Goal: Information Seeking & Learning: Learn about a topic

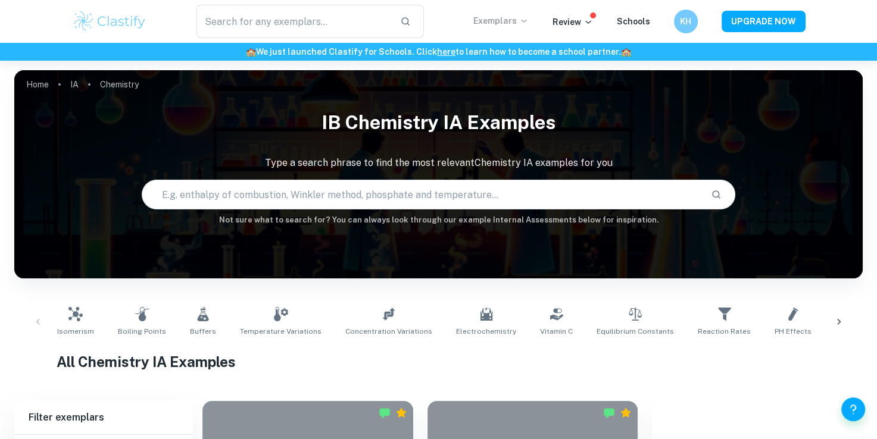
click at [520, 20] on p "Exemplars" at bounding box center [500, 20] width 55 height 13
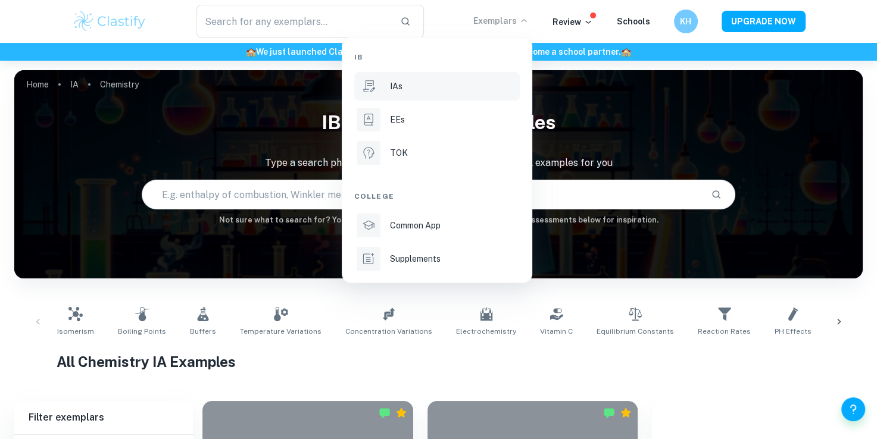
click at [419, 80] on div "IAs" at bounding box center [453, 86] width 127 height 13
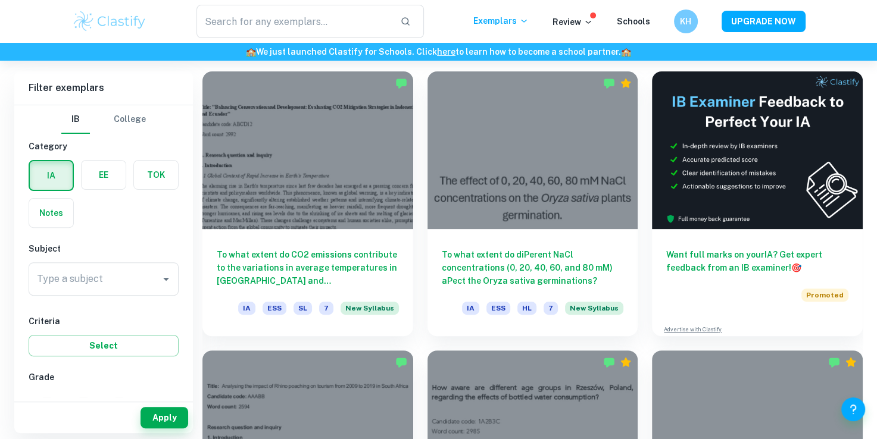
scroll to position [331, 0]
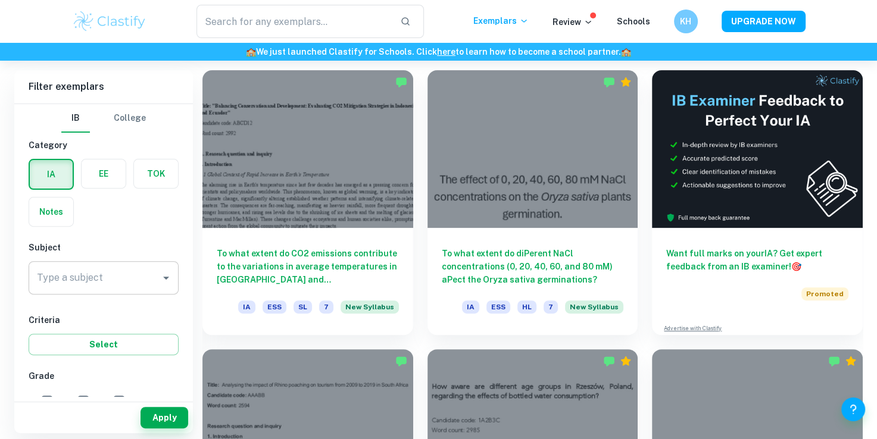
click at [49, 275] on input "Type a subject" at bounding box center [94, 278] width 121 height 23
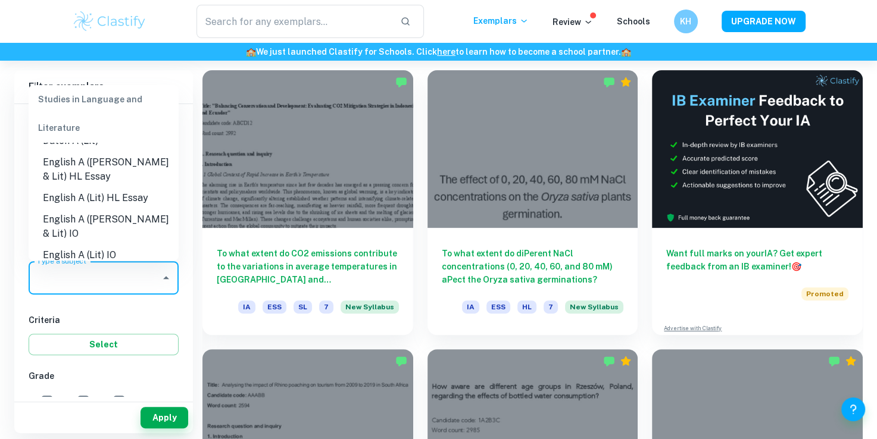
scroll to position [123, 0]
click at [118, 182] on li "English A ([PERSON_NAME] & Lit) HL Essay" at bounding box center [104, 171] width 150 height 36
type input "English A ([PERSON_NAME] & Lit) HL Essay"
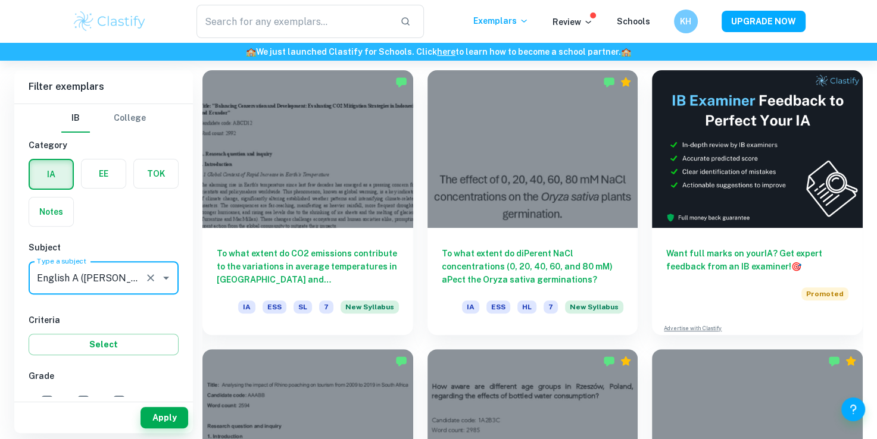
click at [102, 286] on input "English A ([PERSON_NAME] & Lit) HL Essay" at bounding box center [87, 278] width 106 height 23
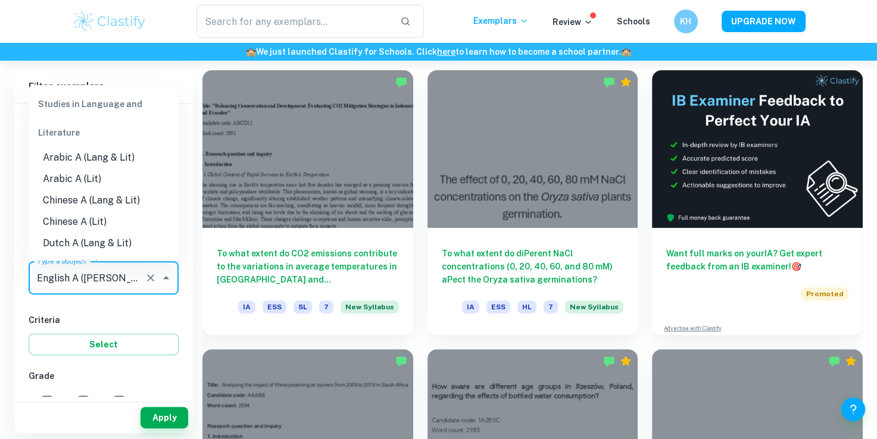
scroll to position [50, 0]
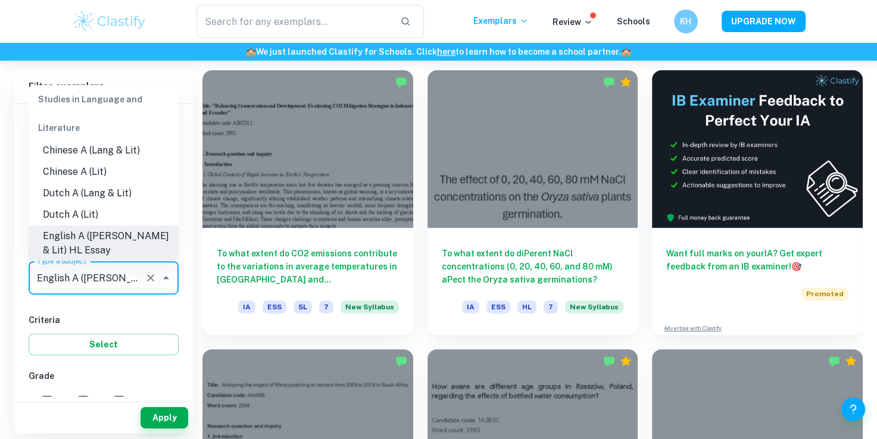
click at [105, 250] on li "English A ([PERSON_NAME] & Lit) HL Essay" at bounding box center [104, 244] width 150 height 36
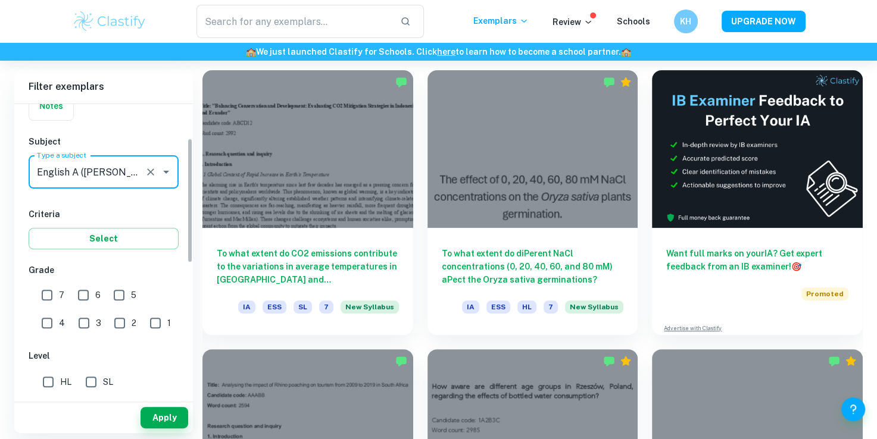
scroll to position [107, 0]
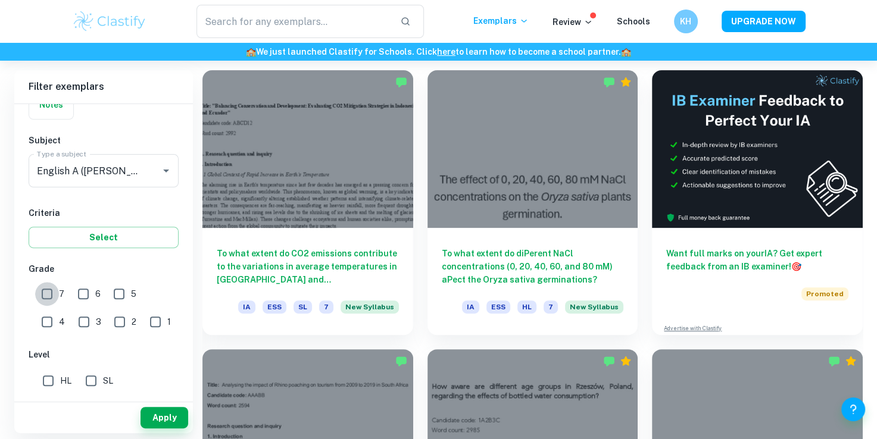
click at [48, 291] on input "7" at bounding box center [47, 294] width 24 height 24
checkbox input "true"
click at [74, 290] on input "6" at bounding box center [83, 294] width 24 height 24
checkbox input "true"
click at [110, 291] on input "5" at bounding box center [119, 294] width 24 height 24
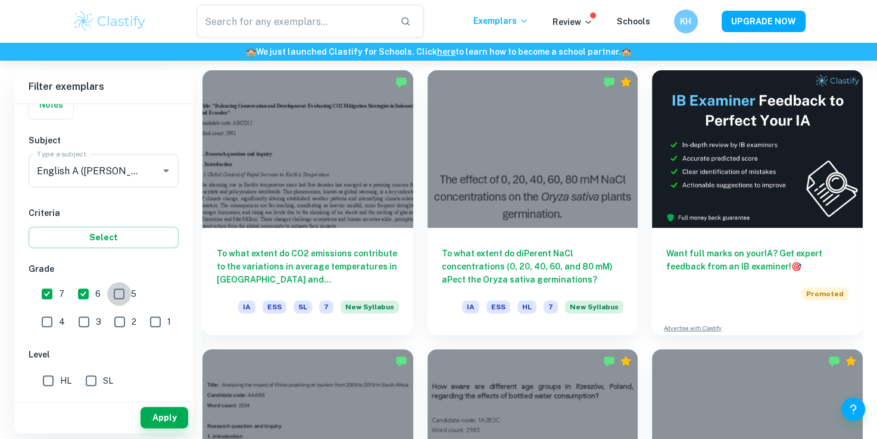
checkbox input "true"
click at [155, 423] on button "Apply" at bounding box center [165, 417] width 48 height 21
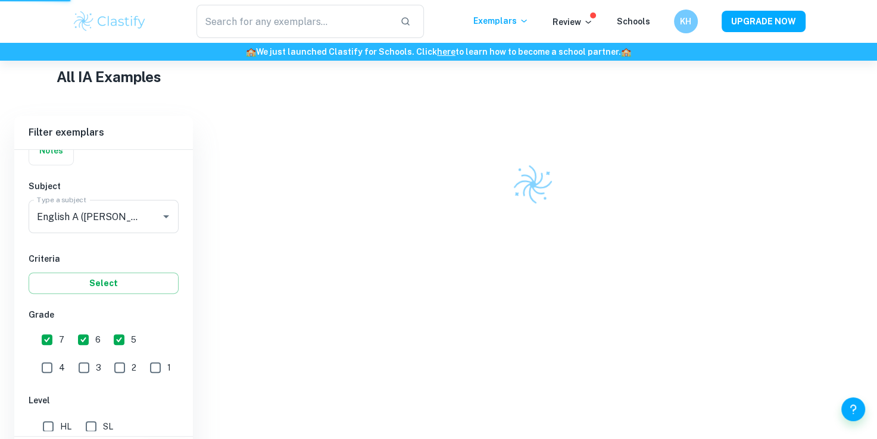
scroll to position [245, 0]
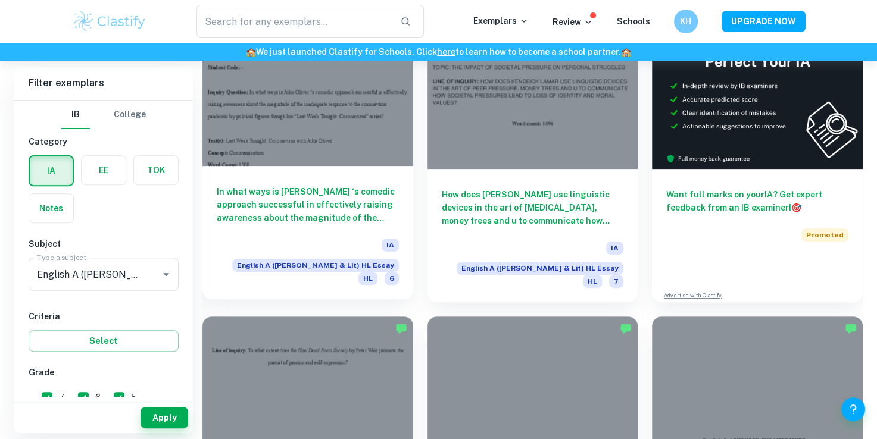
scroll to position [249, 0]
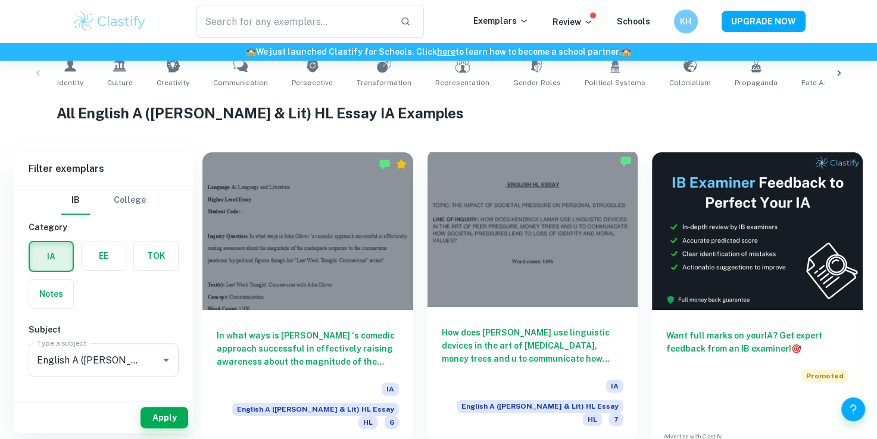
click at [552, 262] on div at bounding box center [533, 228] width 211 height 158
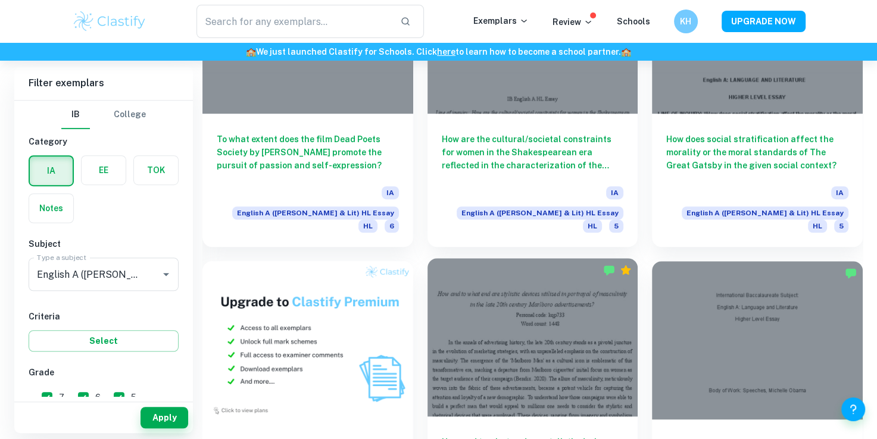
scroll to position [751, 0]
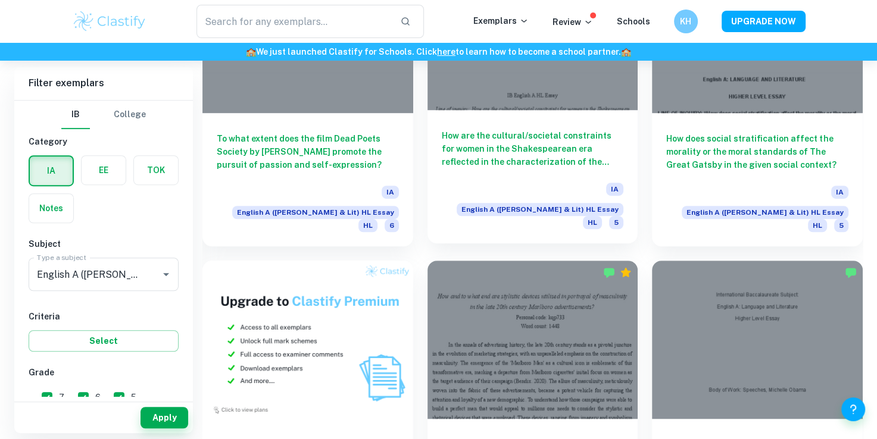
click at [501, 151] on h6 "How are the cultural/societal constraints for women in the Shakespearean era re…" at bounding box center [533, 148] width 182 height 39
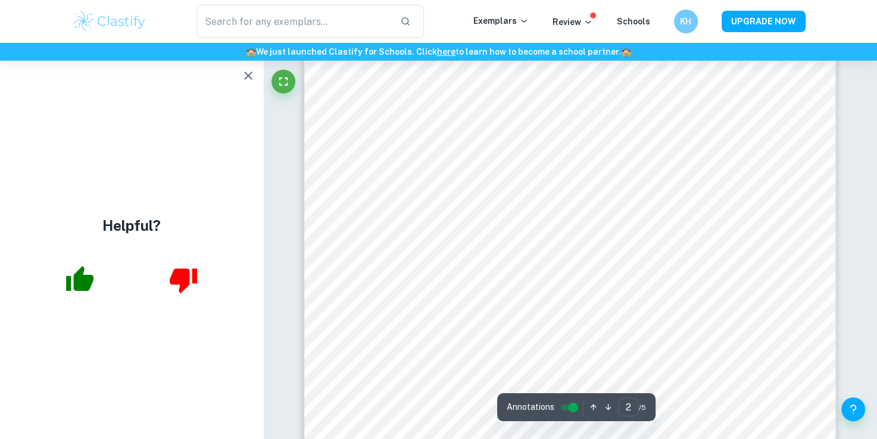
scroll to position [890, 0]
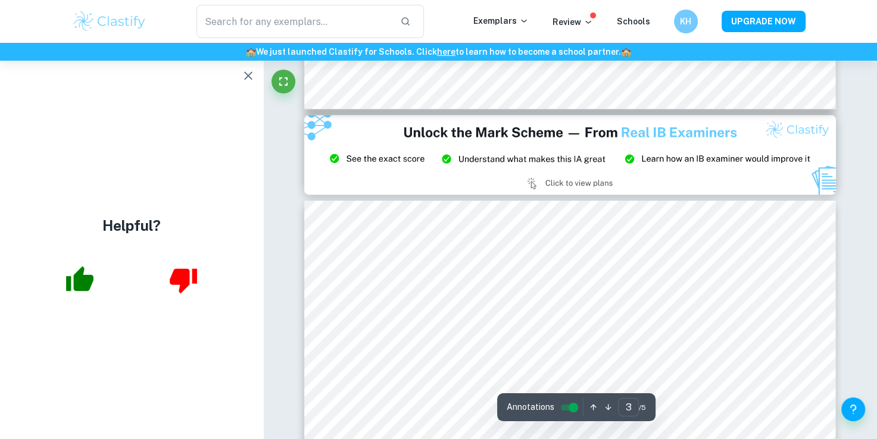
type input "2"
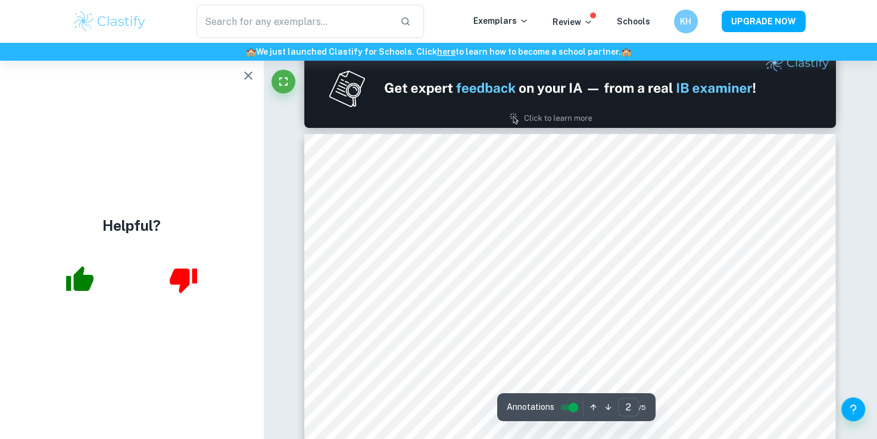
scroll to position [779, 0]
